Goal: Information Seeking & Learning: Find specific fact

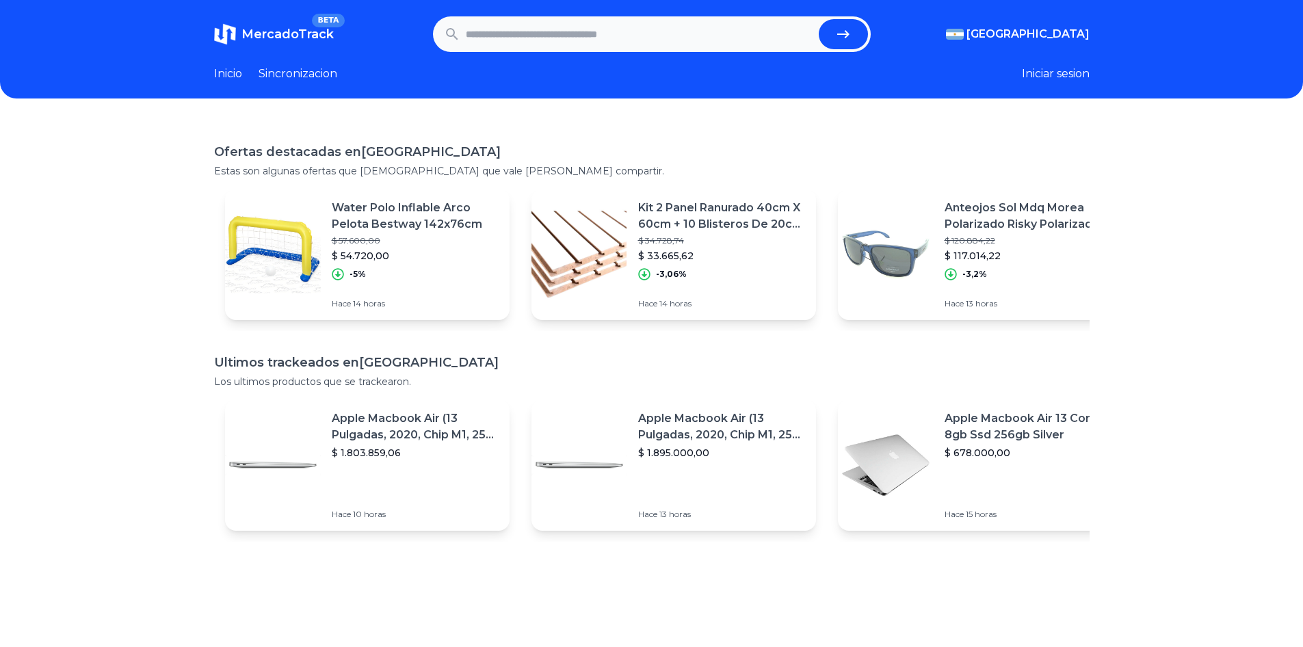
click at [530, 33] on input "text" at bounding box center [640, 34] width 348 height 30
type input "**********"
click at [819, 19] on button "submit" at bounding box center [843, 34] width 49 height 30
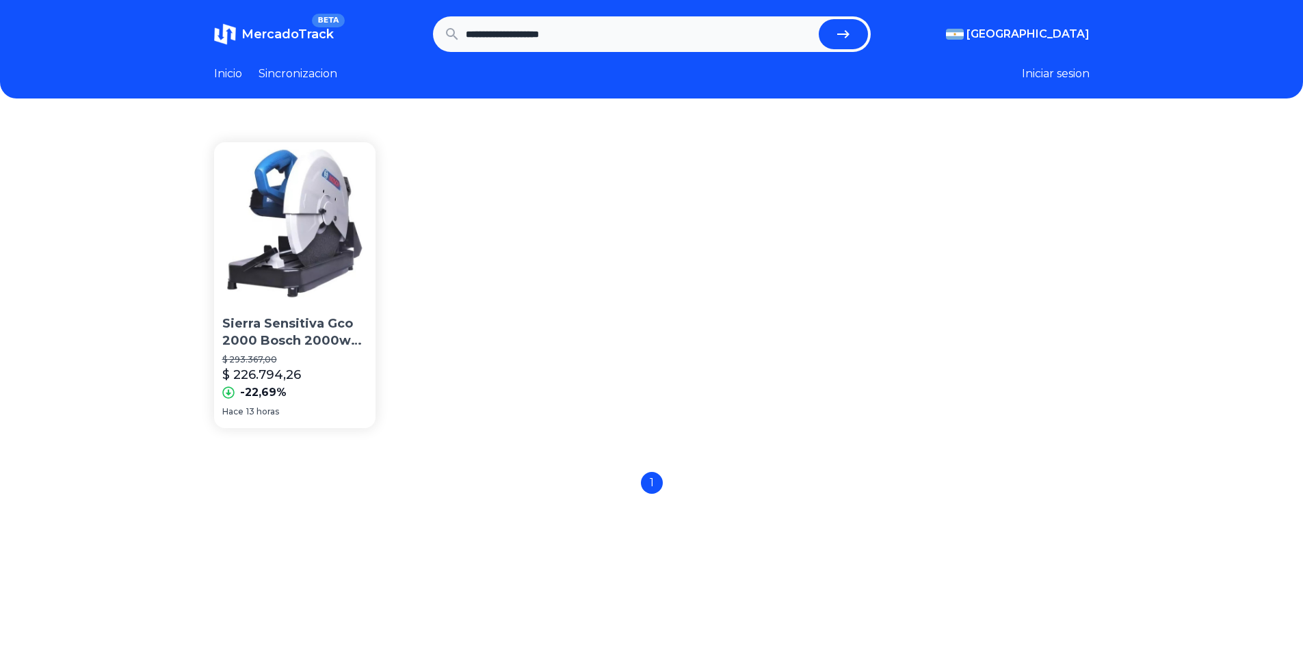
click at [295, 238] on img at bounding box center [295, 223] width 162 height 162
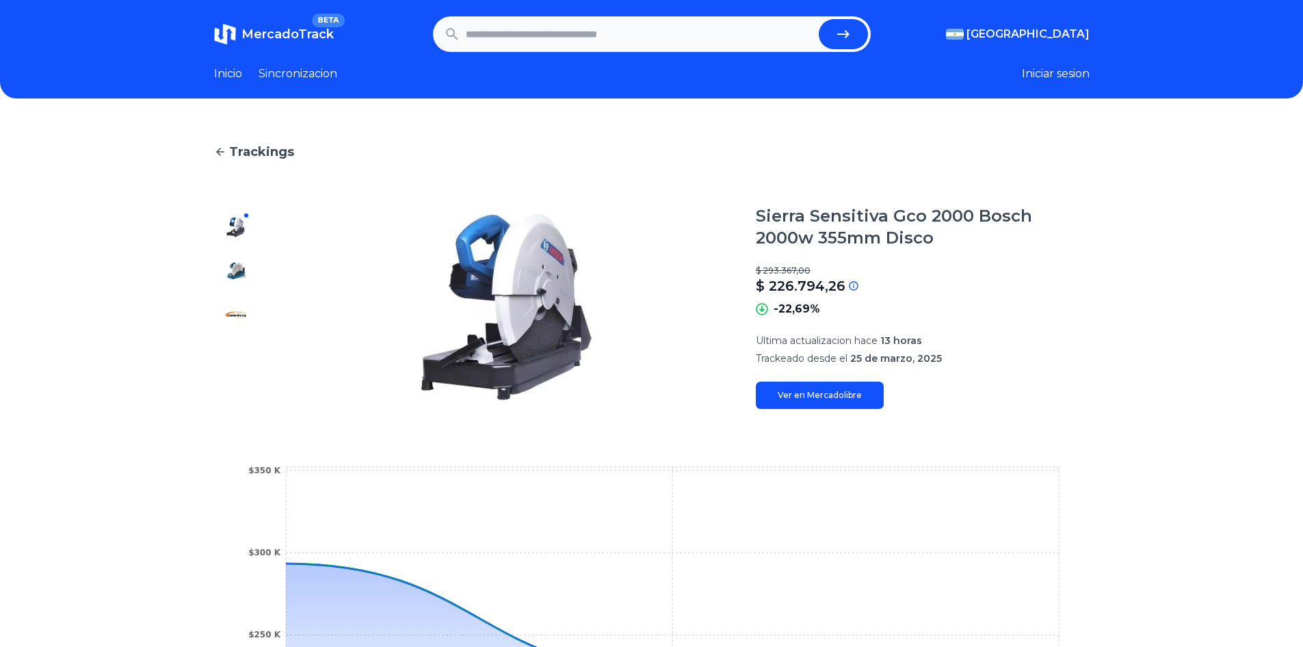
click at [814, 400] on link "Ver en Mercadolibre" at bounding box center [820, 395] width 128 height 27
click at [234, 269] on img at bounding box center [236, 271] width 22 height 22
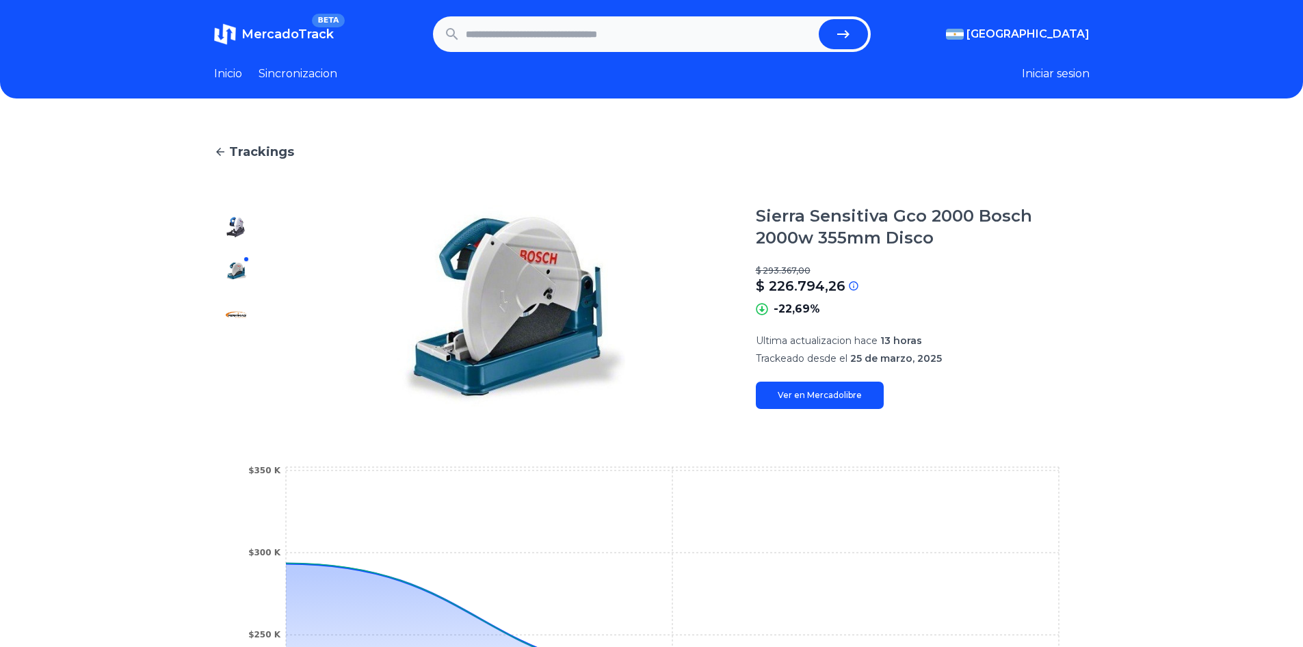
click at [237, 313] on img at bounding box center [236, 315] width 22 height 22
